Goal: Transaction & Acquisition: Purchase product/service

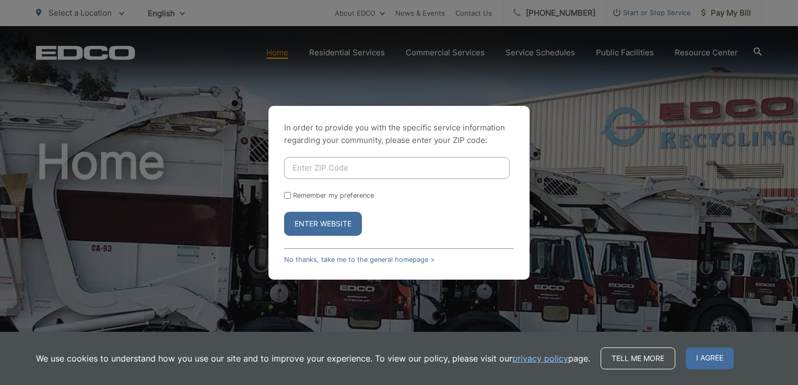
click at [291, 169] on input "Enter ZIP Code" at bounding box center [396, 168] width 225 height 22
type input "92019"
click at [324, 222] on button "Enter Website" at bounding box center [323, 224] width 78 height 24
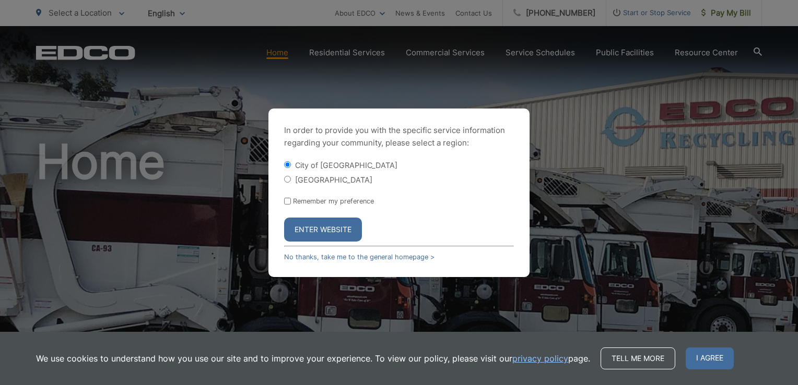
click at [328, 229] on button "Enter Website" at bounding box center [323, 230] width 78 height 24
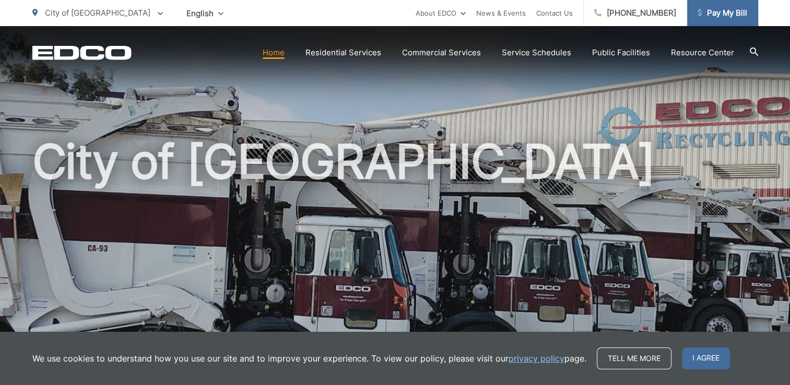
click at [722, 14] on span "Pay My Bill" at bounding box center [722, 13] width 50 height 13
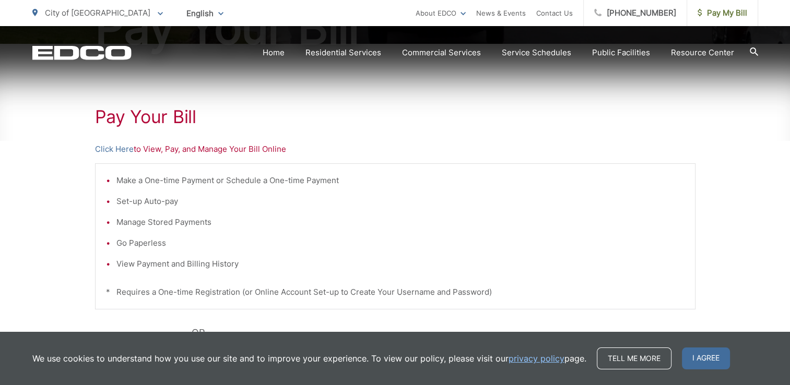
scroll to position [167, 0]
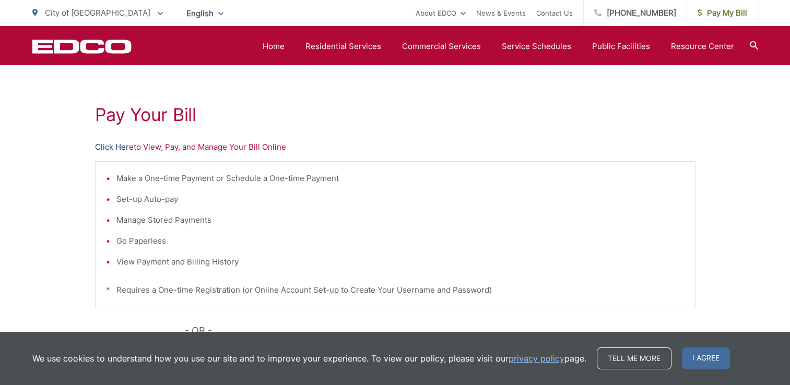
click at [111, 145] on link "Click Here" at bounding box center [114, 147] width 39 height 13
